Goal: Transaction & Acquisition: Purchase product/service

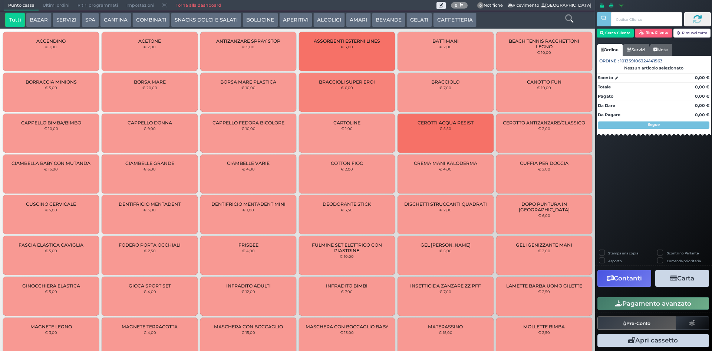
click at [384, 19] on button "BEVANDE" at bounding box center [388, 20] width 33 height 15
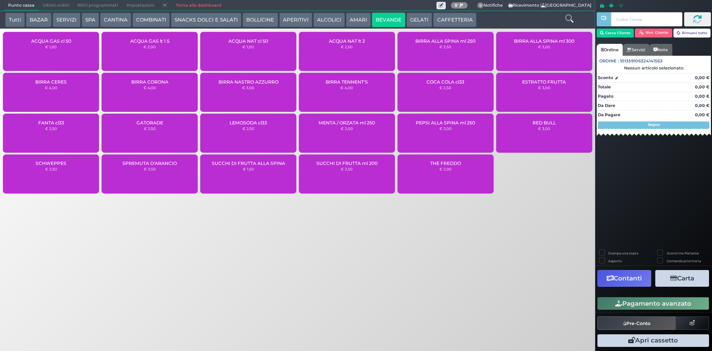
click at [414, 13] on button "GELATI" at bounding box center [420, 20] width 26 height 15
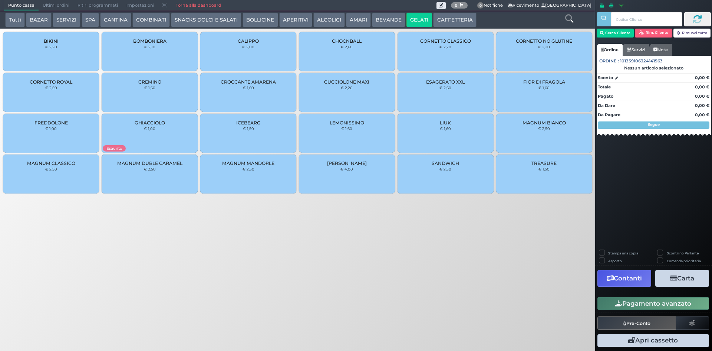
click at [363, 93] on div "CUCCIOLONE MAXI € 2,20" at bounding box center [347, 92] width 96 height 39
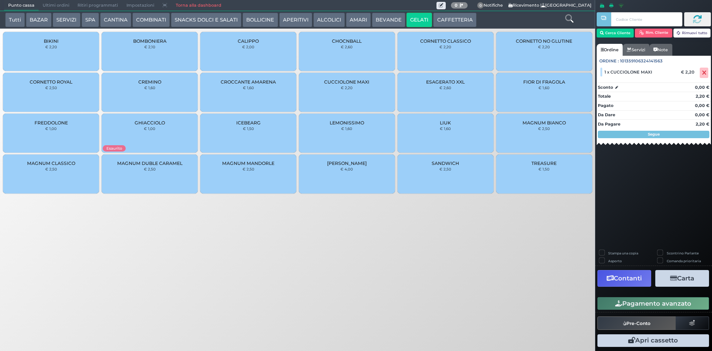
click at [641, 305] on button "Pagamento avanzato" at bounding box center [654, 303] width 112 height 13
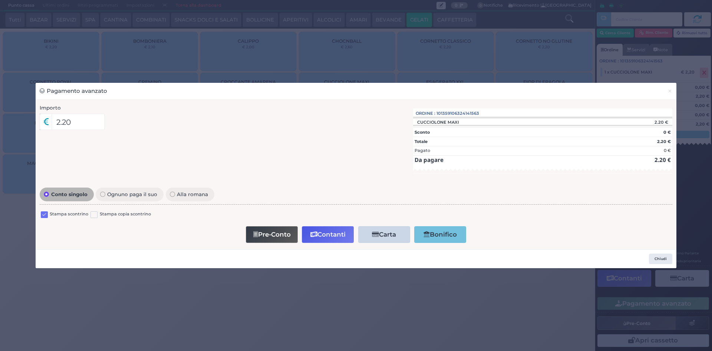
click at [44, 216] on label at bounding box center [44, 214] width 7 height 7
click at [0, 0] on input "checkbox" at bounding box center [0, 0] width 0 height 0
click at [317, 235] on button "Contanti" at bounding box center [328, 234] width 52 height 17
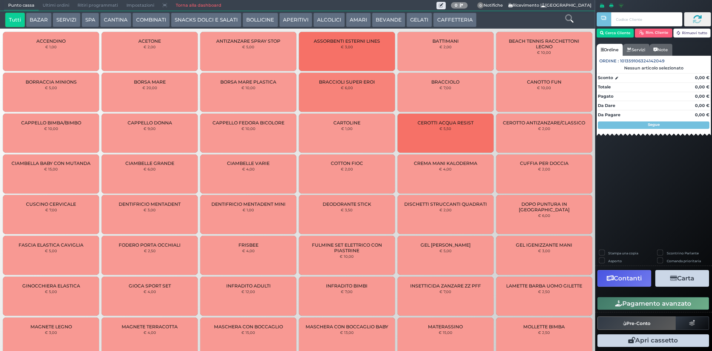
click at [154, 16] on button "COMBINATI" at bounding box center [150, 20] width 37 height 15
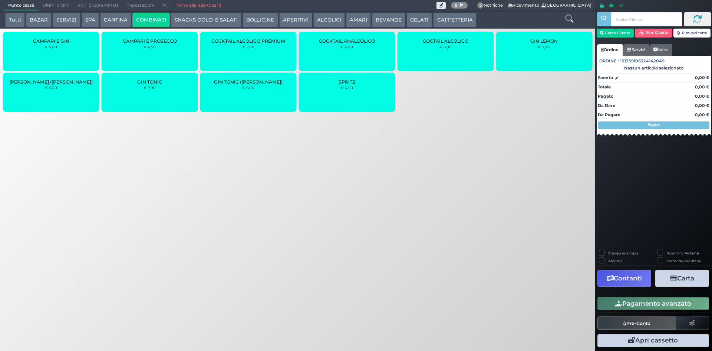
click at [151, 96] on div "GIN TONIC € 7,00" at bounding box center [150, 92] width 96 height 39
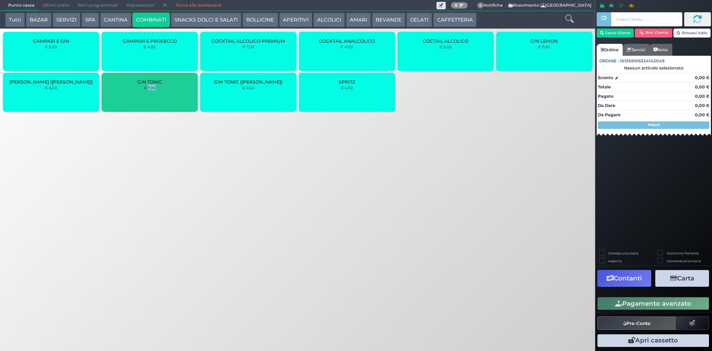
click at [151, 96] on div "GIN TONIC € 7,00" at bounding box center [150, 92] width 96 height 39
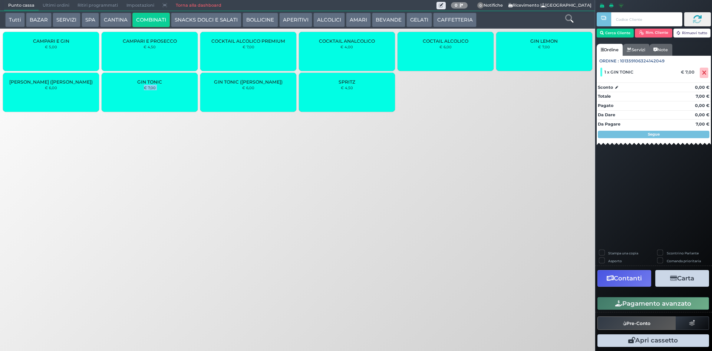
click at [151, 96] on div "GIN TONIC € 7,00" at bounding box center [150, 92] width 96 height 39
click at [416, 19] on button "GELATI" at bounding box center [420, 20] width 26 height 15
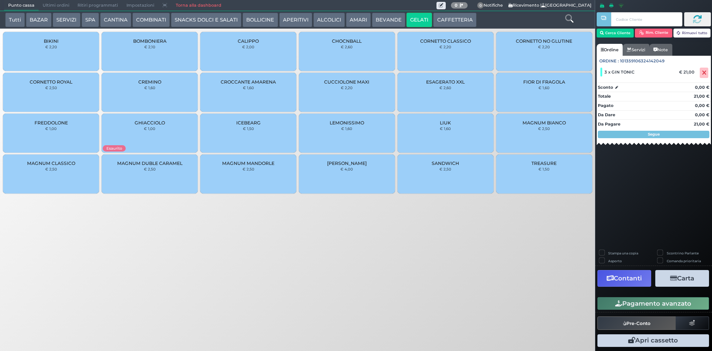
click at [327, 87] on div "CUCCIOLONE MAXI € 2,20" at bounding box center [347, 92] width 96 height 39
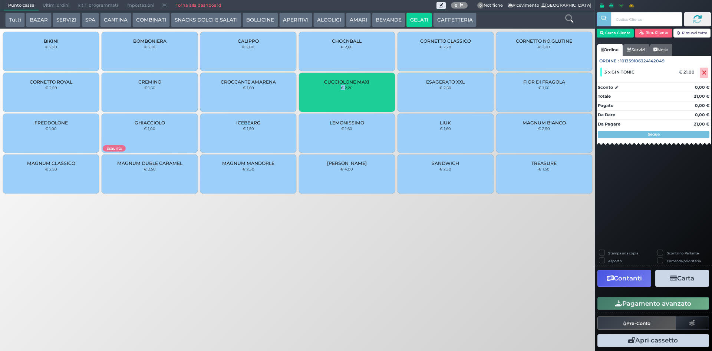
click at [327, 87] on div "CUCCIOLONE MAXI € 2,20" at bounding box center [347, 92] width 96 height 39
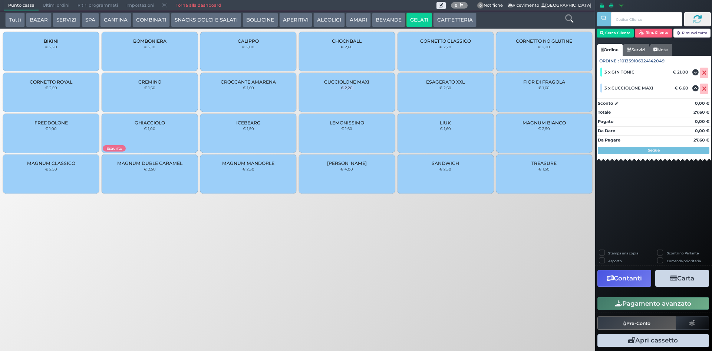
click at [381, 22] on button "BEVANDE" at bounding box center [388, 20] width 33 height 15
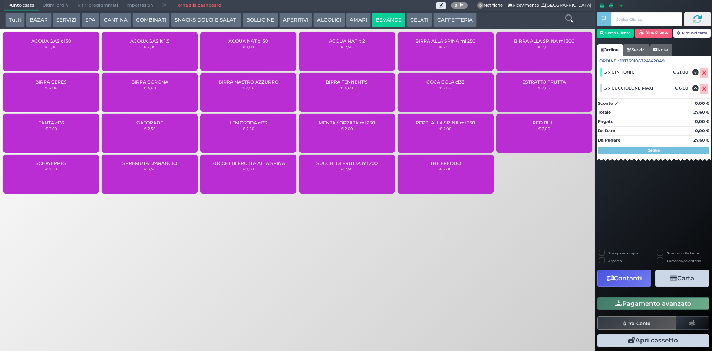
click at [249, 53] on div "ACQUA NAT cl 50 € 1,00" at bounding box center [248, 51] width 96 height 39
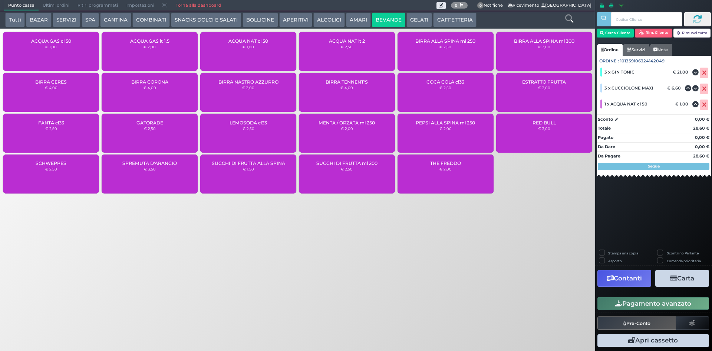
drag, startPoint x: 638, startPoint y: 302, endPoint x: 617, endPoint y: 297, distance: 22.2
click at [638, 302] on button "Pagamento avanzato" at bounding box center [654, 303] width 112 height 13
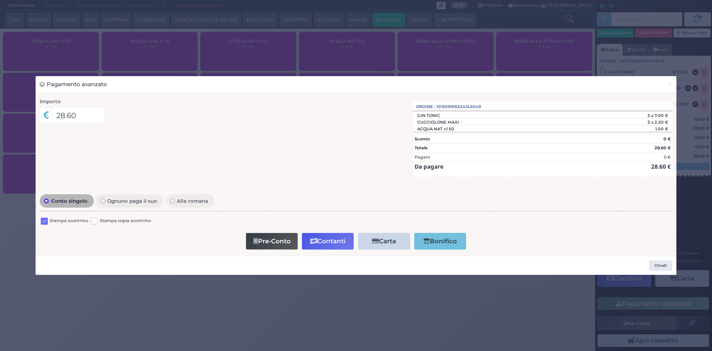
click at [44, 221] on label at bounding box center [44, 220] width 7 height 7
click at [0, 0] on input "checkbox" at bounding box center [0, 0] width 0 height 0
click at [311, 240] on icon "button" at bounding box center [314, 241] width 7 height 6
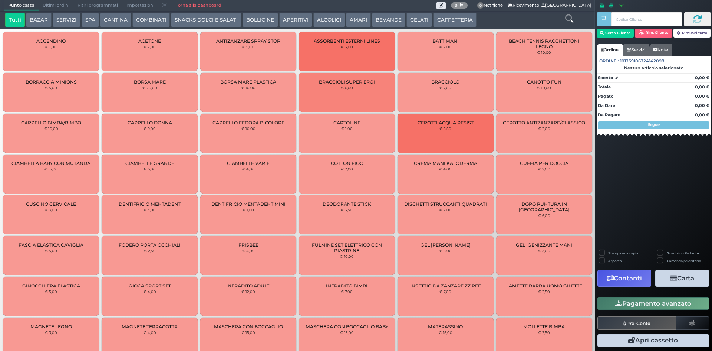
click at [42, 9] on span "Ultimi ordini" at bounding box center [56, 5] width 35 height 10
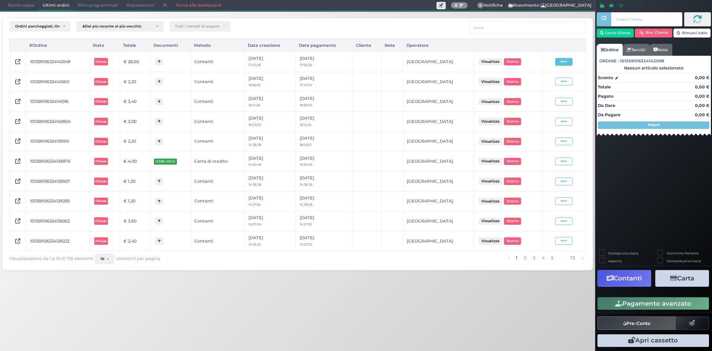
click at [557, 62] on span at bounding box center [563, 62] width 17 height 8
click at [541, 81] on span "Ristampa Pre-Conto" at bounding box center [547, 83] width 30 height 13
click at [18, 5] on span "Punto cassa" at bounding box center [21, 5] width 35 height 10
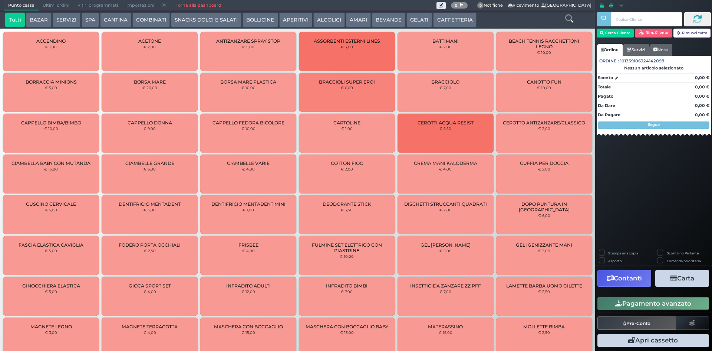
click at [205, 22] on button "SNACKS DOLCI E SALATI" at bounding box center [206, 20] width 71 height 15
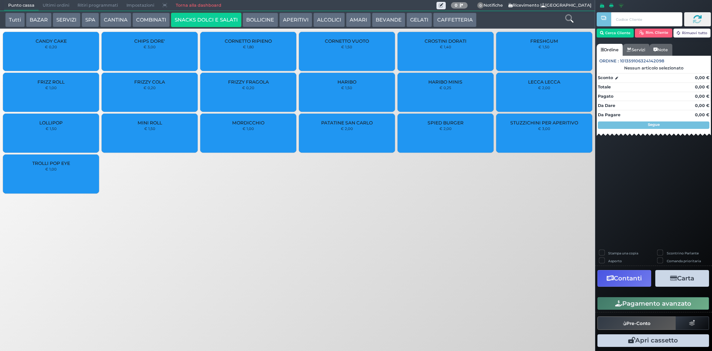
click at [343, 133] on div "PATATINE SAN CARLO € 2,00" at bounding box center [347, 133] width 96 height 39
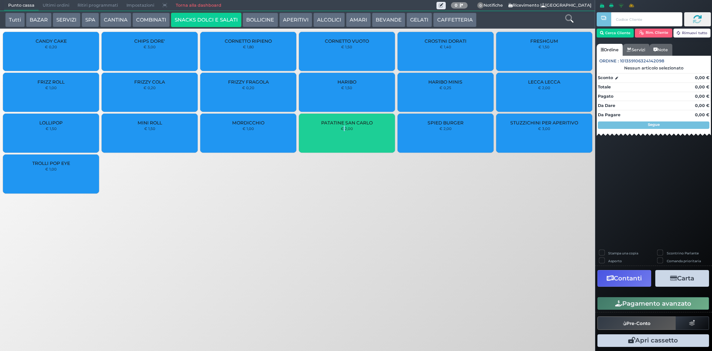
click at [343, 133] on div "PATATINE SAN CARLO € 2,00" at bounding box center [347, 133] width 96 height 39
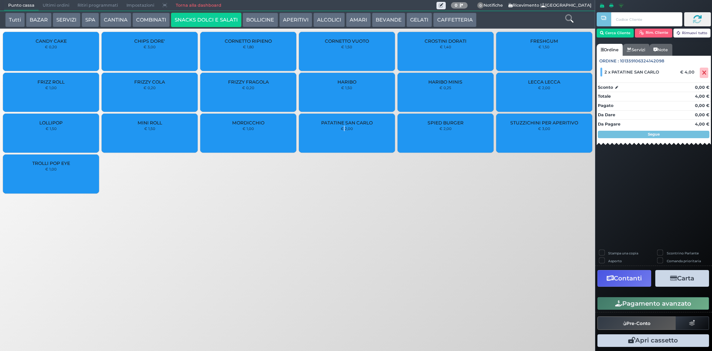
drag, startPoint x: 638, startPoint y: 305, endPoint x: 586, endPoint y: 305, distance: 52.3
click at [638, 305] on button "Pagamento avanzato" at bounding box center [654, 303] width 112 height 13
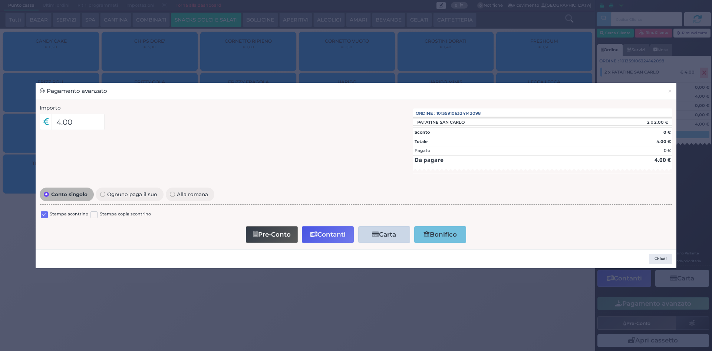
click at [43, 213] on label at bounding box center [44, 214] width 7 height 7
click at [0, 0] on input "checkbox" at bounding box center [0, 0] width 0 height 0
click at [318, 231] on button "Contanti" at bounding box center [328, 234] width 52 height 17
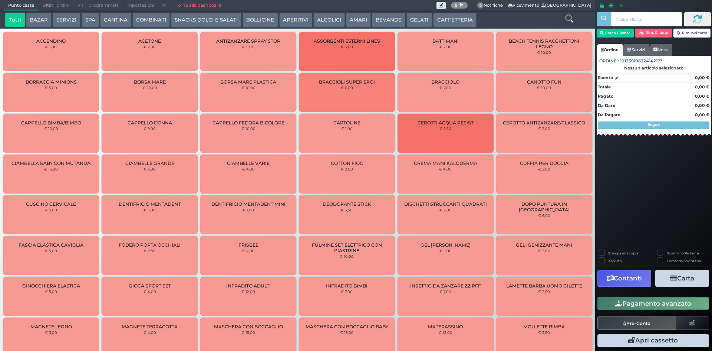
click at [204, 20] on button "SNACKS DOLCI E SALATI" at bounding box center [206, 20] width 71 height 15
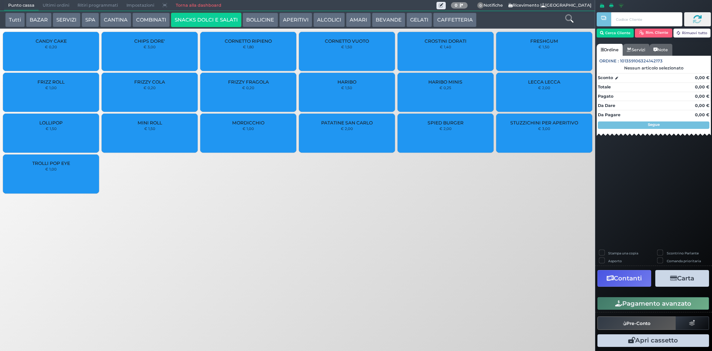
click at [353, 124] on span "PATATINE SAN CARLO" at bounding box center [347, 123] width 52 height 6
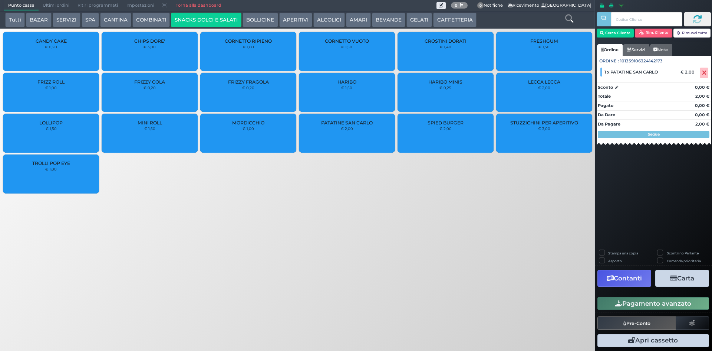
drag, startPoint x: 634, startPoint y: 307, endPoint x: 417, endPoint y: 246, distance: 225.5
click at [634, 307] on button "Pagamento avanzato" at bounding box center [654, 303] width 112 height 13
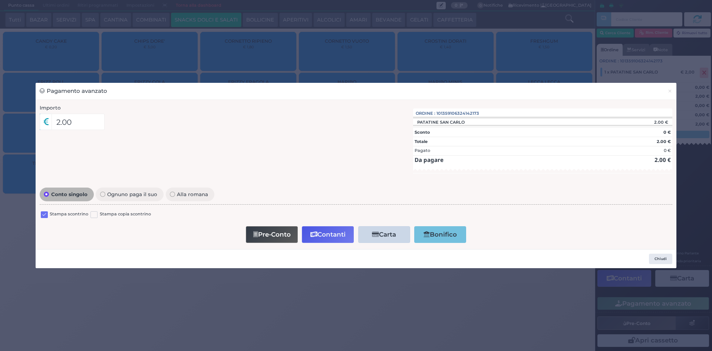
click at [44, 215] on label at bounding box center [44, 214] width 7 height 7
click at [0, 0] on input "checkbox" at bounding box center [0, 0] width 0 height 0
click at [337, 232] on button "Contanti" at bounding box center [328, 234] width 52 height 17
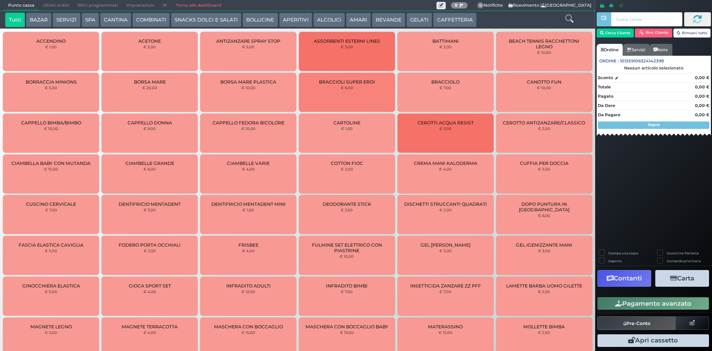
click at [384, 20] on button "BEVANDE" at bounding box center [388, 20] width 33 height 15
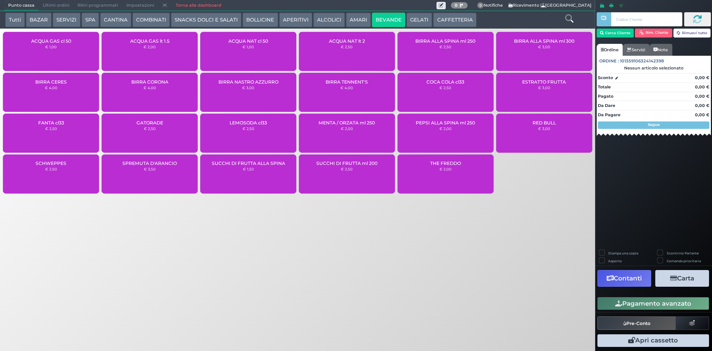
click at [408, 18] on button "GELATI" at bounding box center [420, 20] width 26 height 15
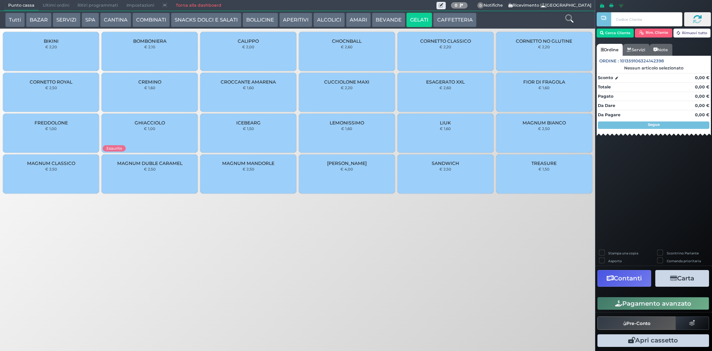
click at [152, 17] on button "COMBINATI" at bounding box center [150, 20] width 37 height 15
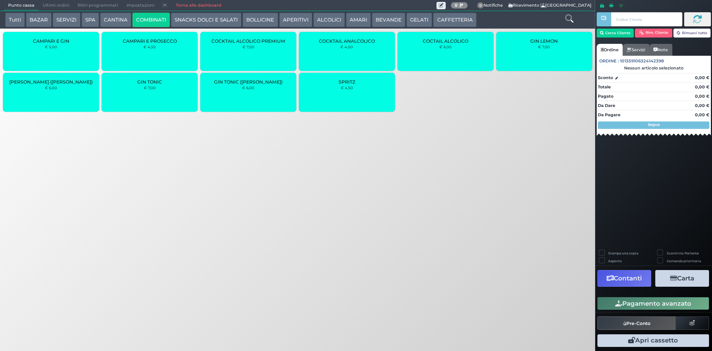
click at [208, 22] on button "SNACKS DOLCI E SALATI" at bounding box center [206, 20] width 71 height 15
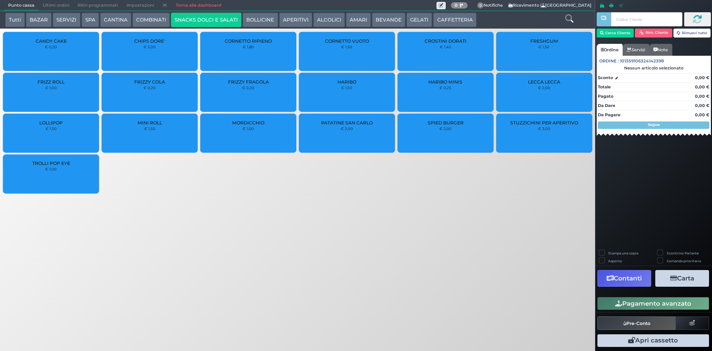
click at [330, 134] on div "PATATINE SAN CARLO € 2,00" at bounding box center [347, 133] width 96 height 39
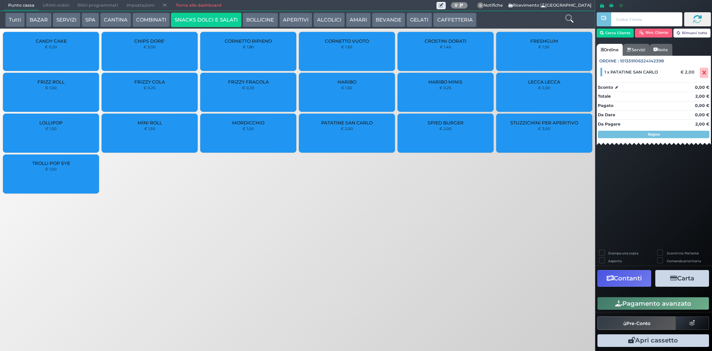
click at [141, 17] on button "COMBINATI" at bounding box center [150, 20] width 37 height 15
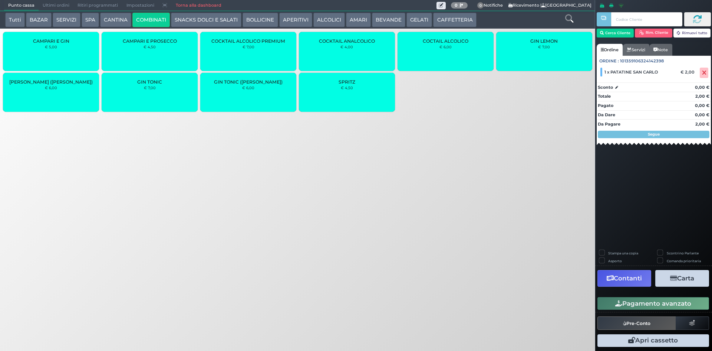
click at [328, 85] on div "SPRITZ € 4,50" at bounding box center [347, 92] width 96 height 39
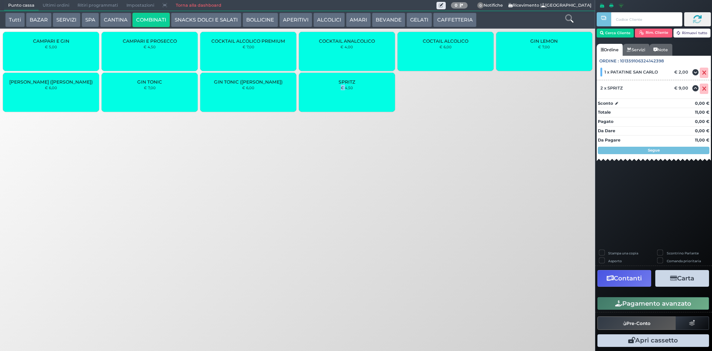
click at [633, 305] on button "Pagamento avanzato" at bounding box center [654, 303] width 112 height 13
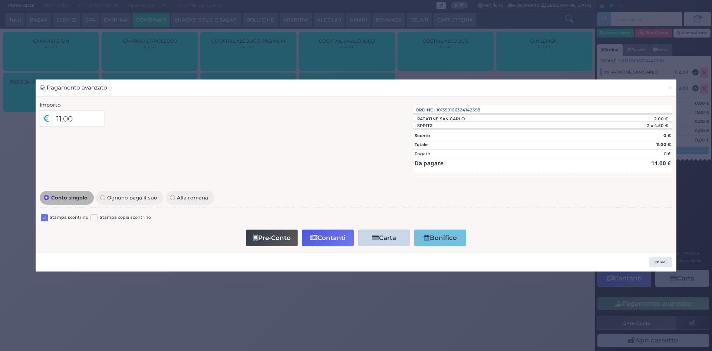
click at [43, 215] on label at bounding box center [44, 217] width 7 height 7
click at [0, 0] on input "checkbox" at bounding box center [0, 0] width 0 height 0
click at [329, 237] on button "Contanti" at bounding box center [328, 237] width 52 height 17
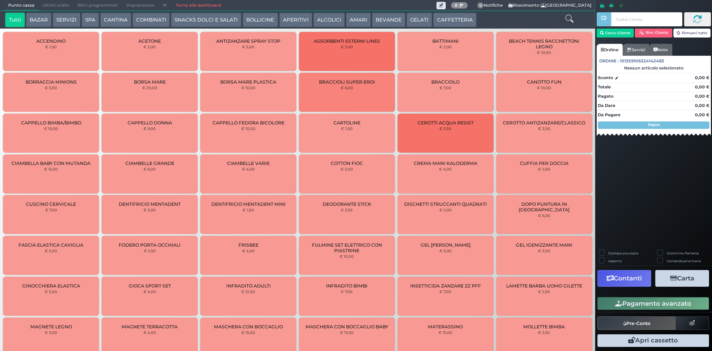
click at [569, 24] on div at bounding box center [569, 20] width 49 height 15
click at [572, 20] on icon at bounding box center [569, 18] width 8 height 8
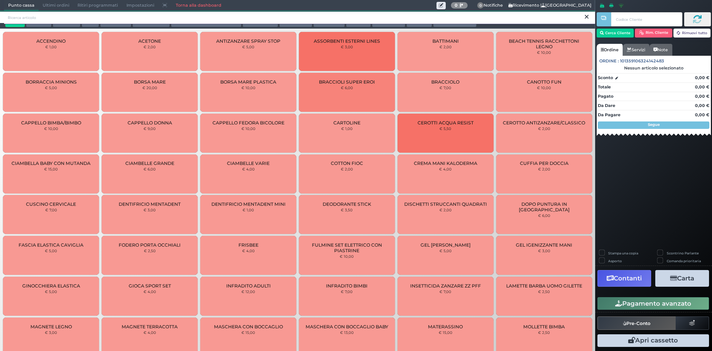
click at [320, 19] on input "search" at bounding box center [299, 17] width 591 height 13
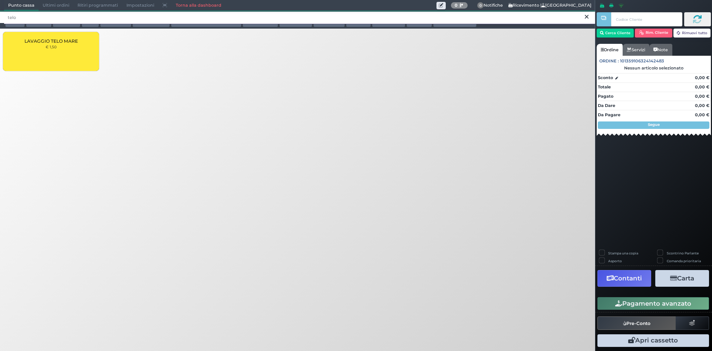
type input "telo"
click at [70, 45] on div "LAVAGGIO TELO MARE € 1,50" at bounding box center [51, 51] width 96 height 39
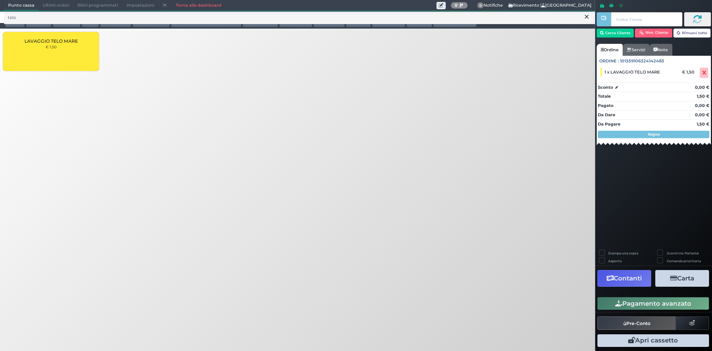
click at [653, 305] on button "Pagamento avanzato" at bounding box center [654, 303] width 112 height 13
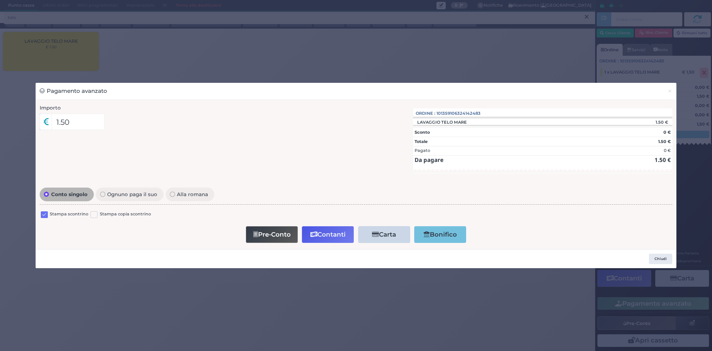
click at [46, 215] on label at bounding box center [44, 214] width 7 height 7
click at [0, 0] on input "checkbox" at bounding box center [0, 0] width 0 height 0
click at [330, 230] on button "Contanti" at bounding box center [328, 234] width 52 height 17
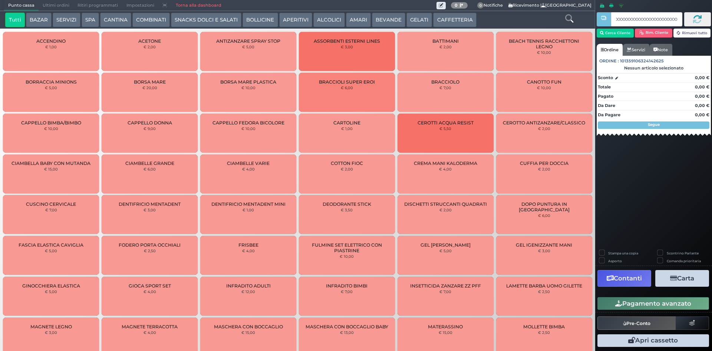
scroll to position [0, 1429]
type input "0000000000000000000000000000000000000000000000000000000000000000000000000000000…"
click at [388, 20] on button "BEVANDE" at bounding box center [388, 20] width 33 height 15
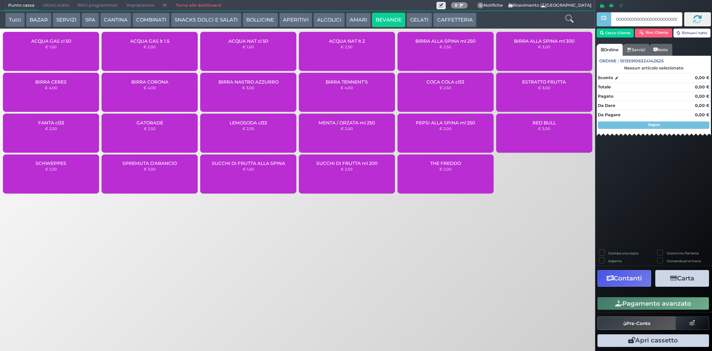
click at [256, 50] on div "ACQUA NAT cl 50 € 1,00" at bounding box center [248, 51] width 96 height 39
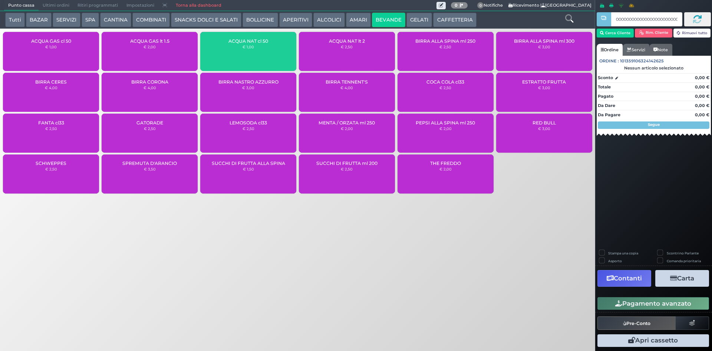
click at [256, 50] on div "ACQUA NAT cl 50 € 1,00" at bounding box center [248, 51] width 96 height 39
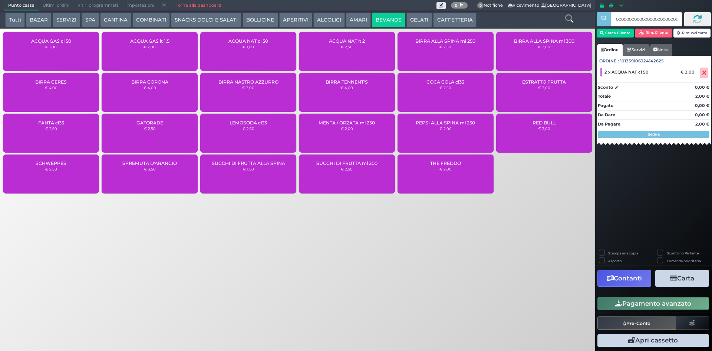
click at [650, 305] on button "Pagamento avanzato" at bounding box center [654, 303] width 112 height 13
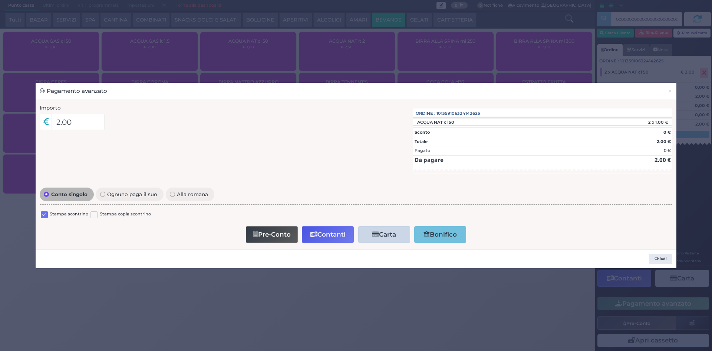
click at [45, 214] on label at bounding box center [44, 214] width 7 height 7
click at [0, 0] on input "checkbox" at bounding box center [0, 0] width 0 height 0
click at [316, 235] on icon "button" at bounding box center [314, 234] width 7 height 6
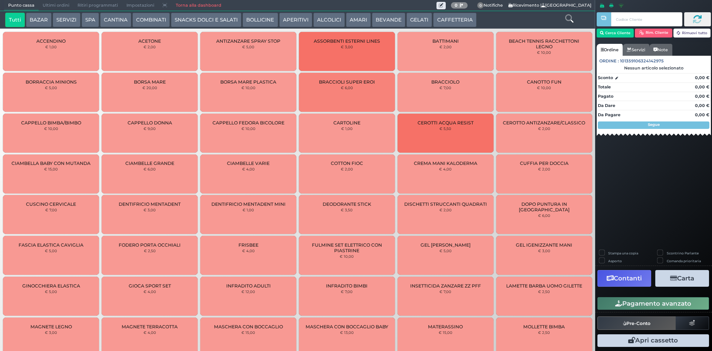
click at [46, 3] on span "Ultimi ordini" at bounding box center [56, 5] width 35 height 10
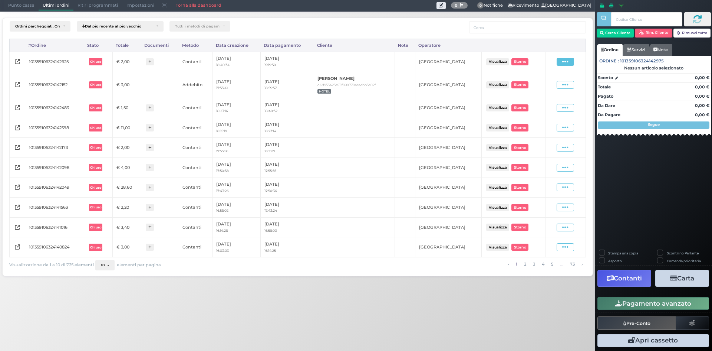
click at [559, 62] on span at bounding box center [565, 62] width 17 height 8
click at [550, 82] on span "Ristampa Pre-Conto" at bounding box center [549, 83] width 30 height 13
click at [21, 9] on span "Punto cassa" at bounding box center [21, 5] width 35 height 10
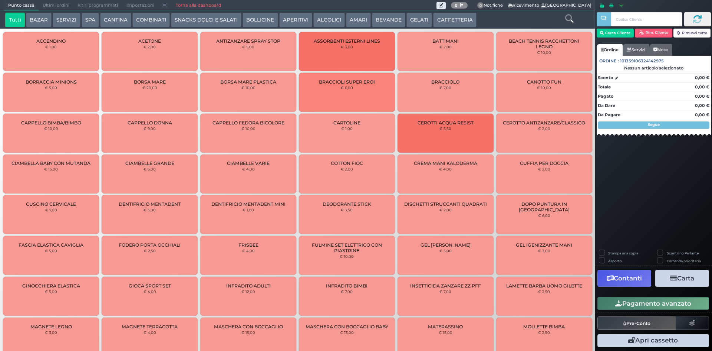
click at [330, 20] on button "ALCOLICI" at bounding box center [330, 20] width 32 height 15
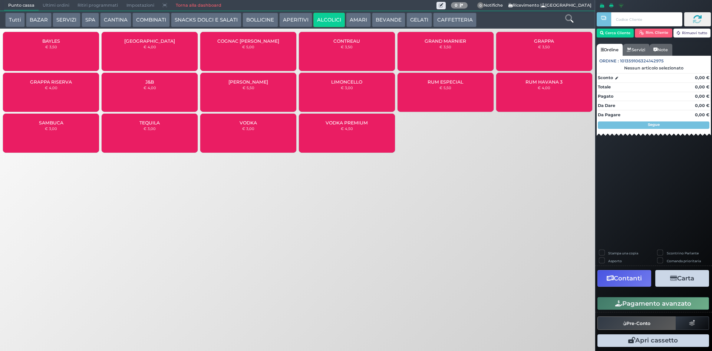
click at [287, 22] on button "APERITIVI" at bounding box center [295, 20] width 33 height 15
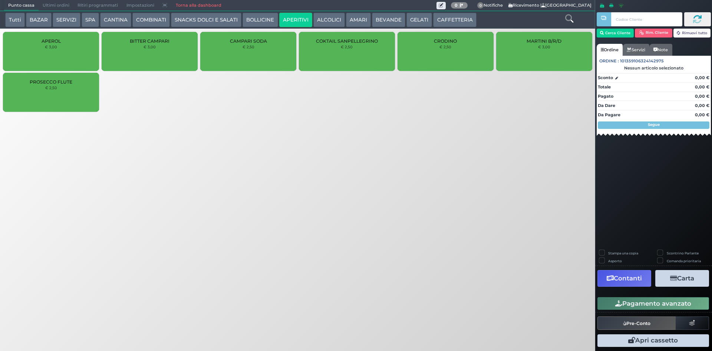
click at [73, 88] on div "PROSECCO FLUTE € 2,50" at bounding box center [51, 92] width 96 height 39
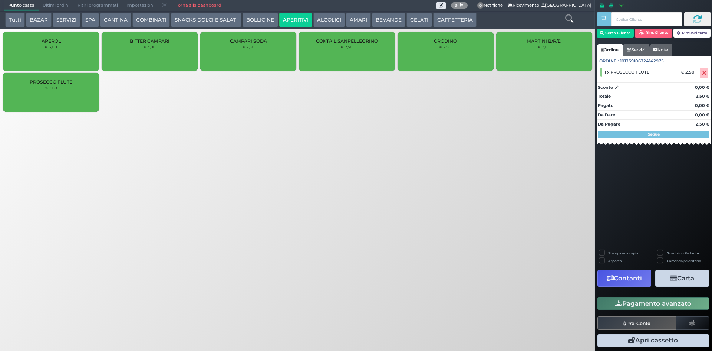
click at [673, 305] on button "Pagamento avanzato" at bounding box center [654, 303] width 112 height 13
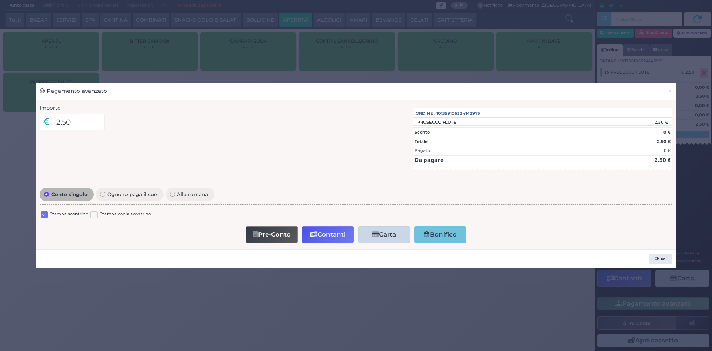
click at [45, 214] on label at bounding box center [44, 214] width 7 height 7
click at [0, 0] on input "checkbox" at bounding box center [0, 0] width 0 height 0
click at [319, 236] on button "Contanti" at bounding box center [328, 234] width 52 height 17
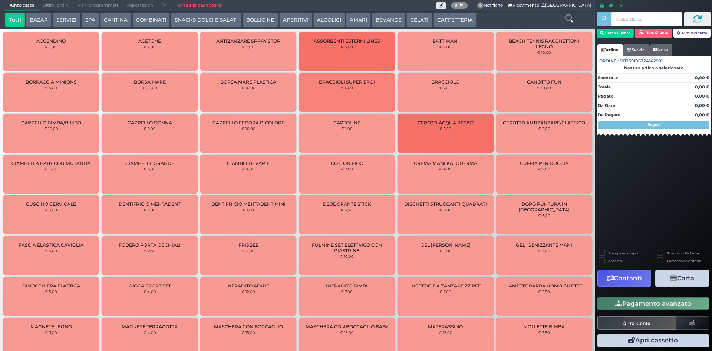
drag, startPoint x: 60, startPoint y: 1, endPoint x: 234, endPoint y: 19, distance: 174.6
click at [60, 1] on span "Ultimi ordini" at bounding box center [56, 5] width 35 height 10
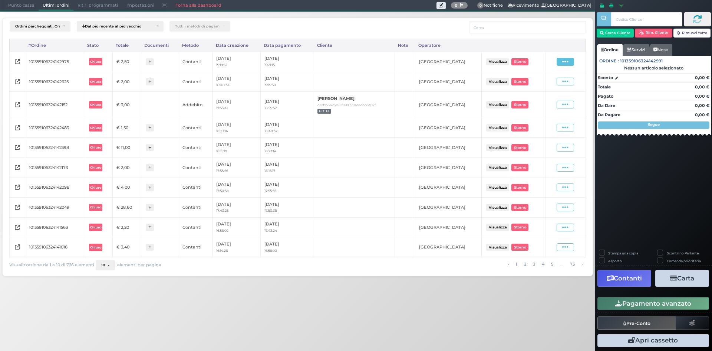
click at [565, 63] on icon at bounding box center [566, 61] width 6 height 7
click at [555, 84] on span "Ristampa Pre-Conto" at bounding box center [549, 83] width 30 height 13
